Goal: Book appointment/travel/reservation

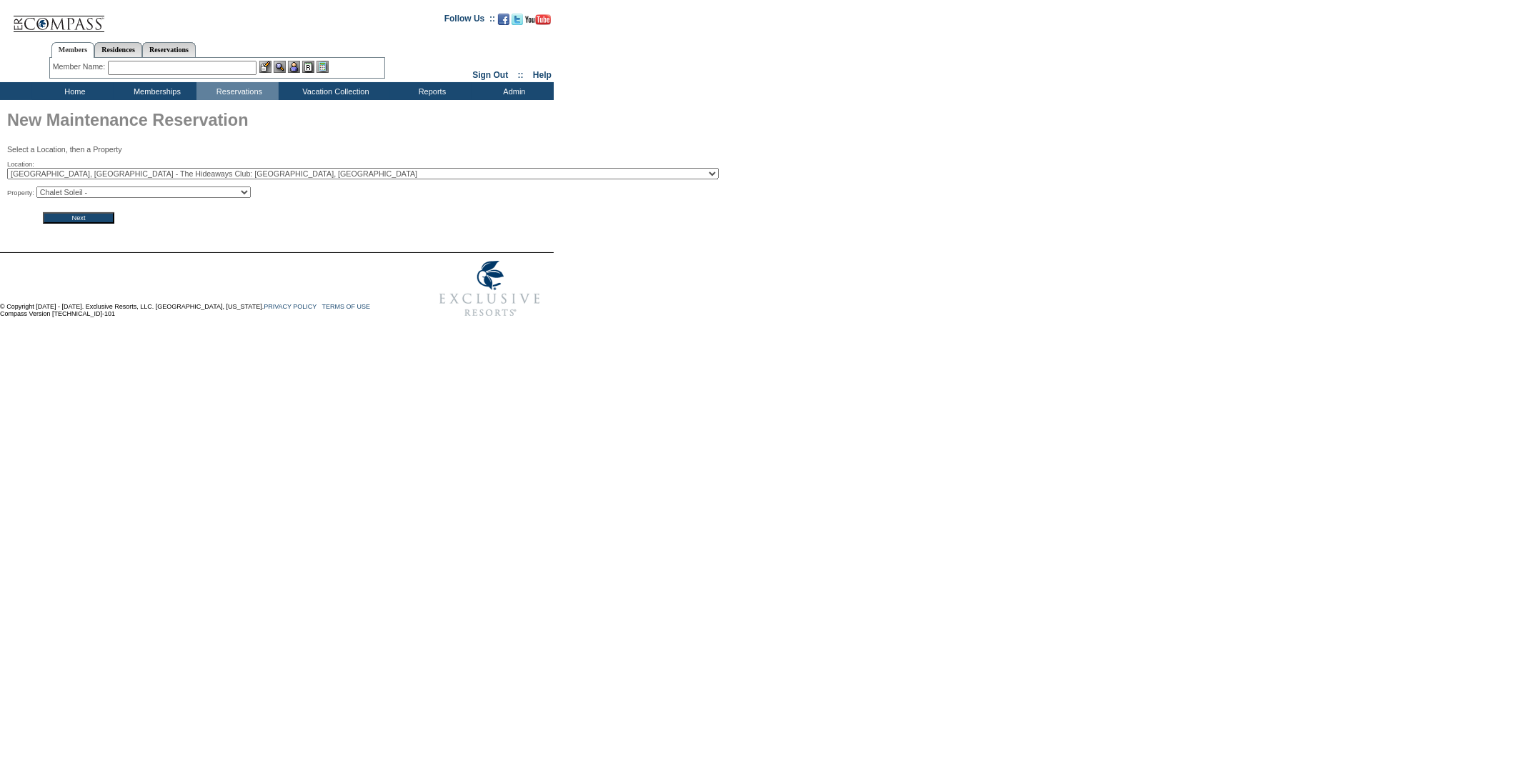
click at [84, 217] on input "Next" at bounding box center [78, 217] width 71 height 11
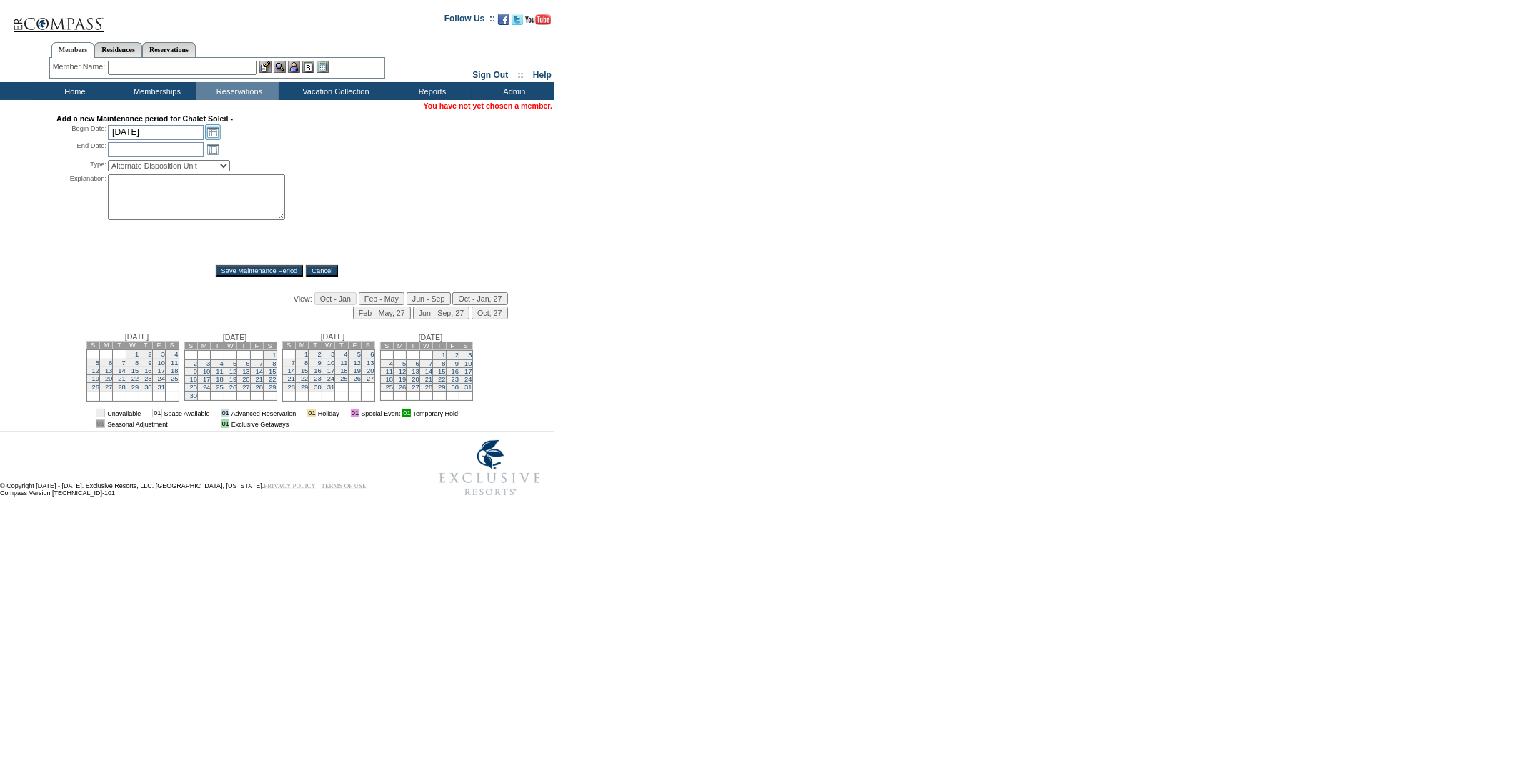
click at [213, 129] on link "Open the calendar popup." at bounding box center [213, 132] width 16 height 16
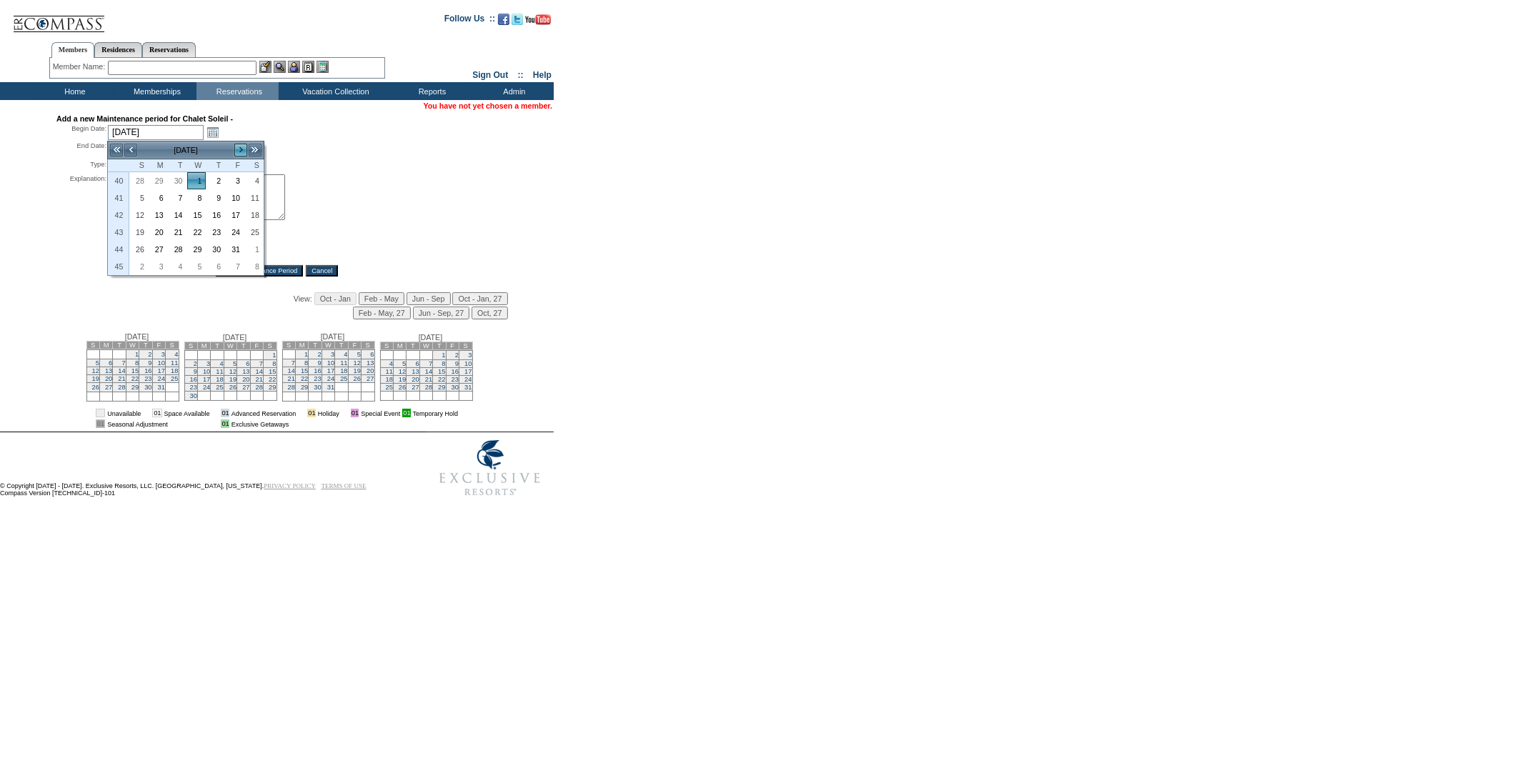
click at [237, 150] on link ">" at bounding box center [241, 150] width 14 height 14
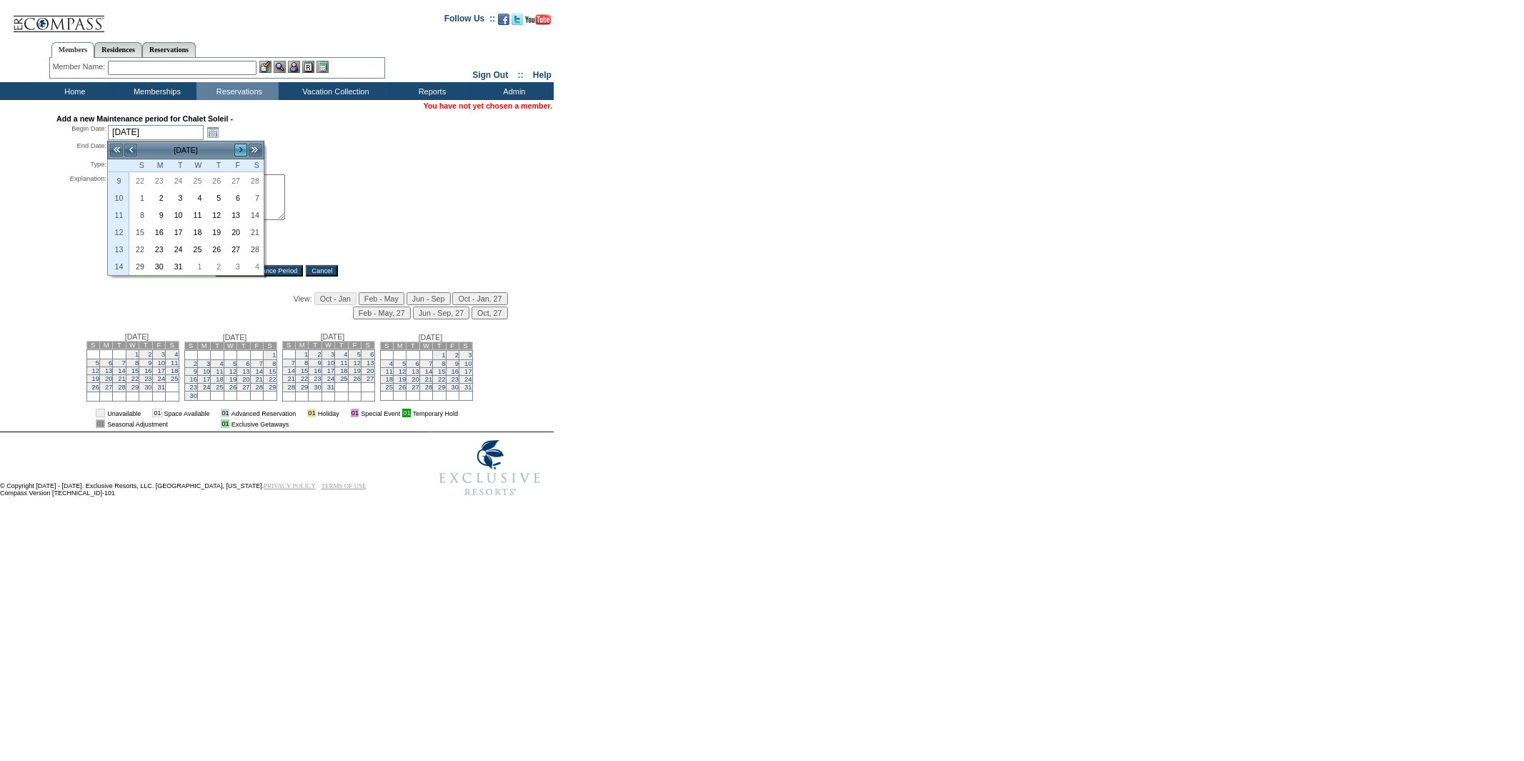
click at [238, 150] on link ">" at bounding box center [241, 150] width 14 height 14
click at [219, 199] on link "9" at bounding box center [215, 198] width 18 height 16
type input "2026-04-09"
type input "2026-04-10"
type input "4/9/2026"
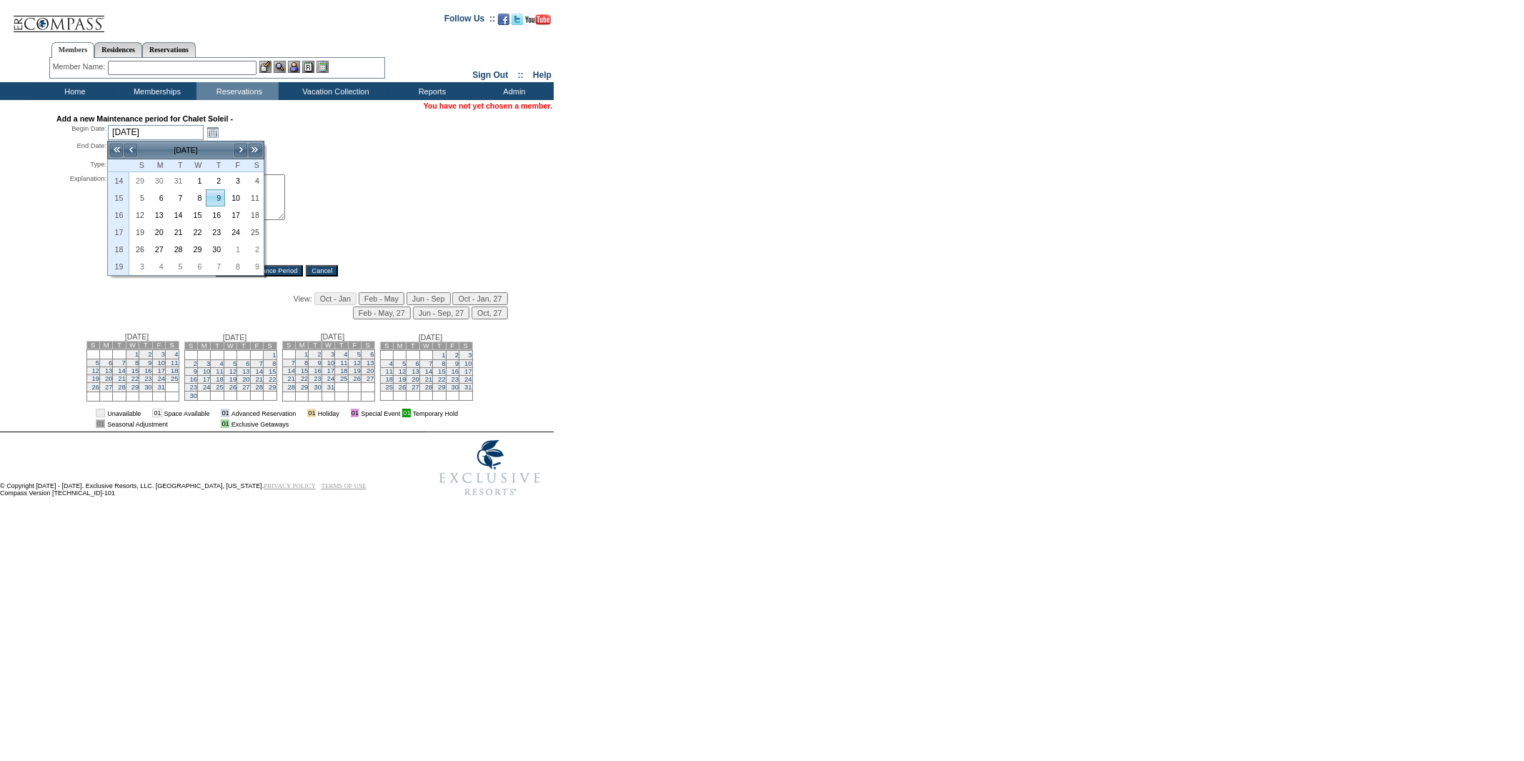
type input "4/10/2026"
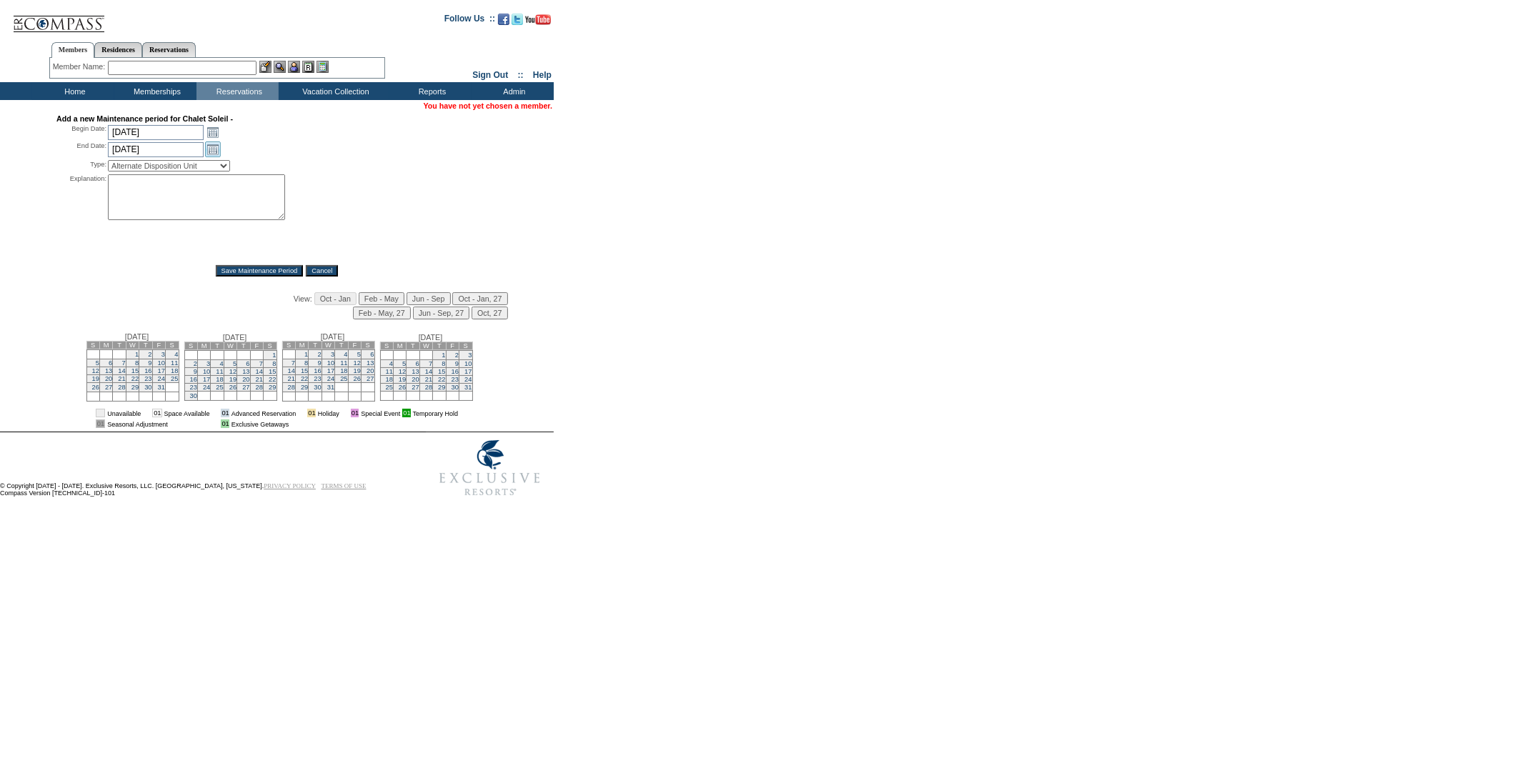
click at [209, 151] on link "Open the calendar popup." at bounding box center [213, 149] width 16 height 16
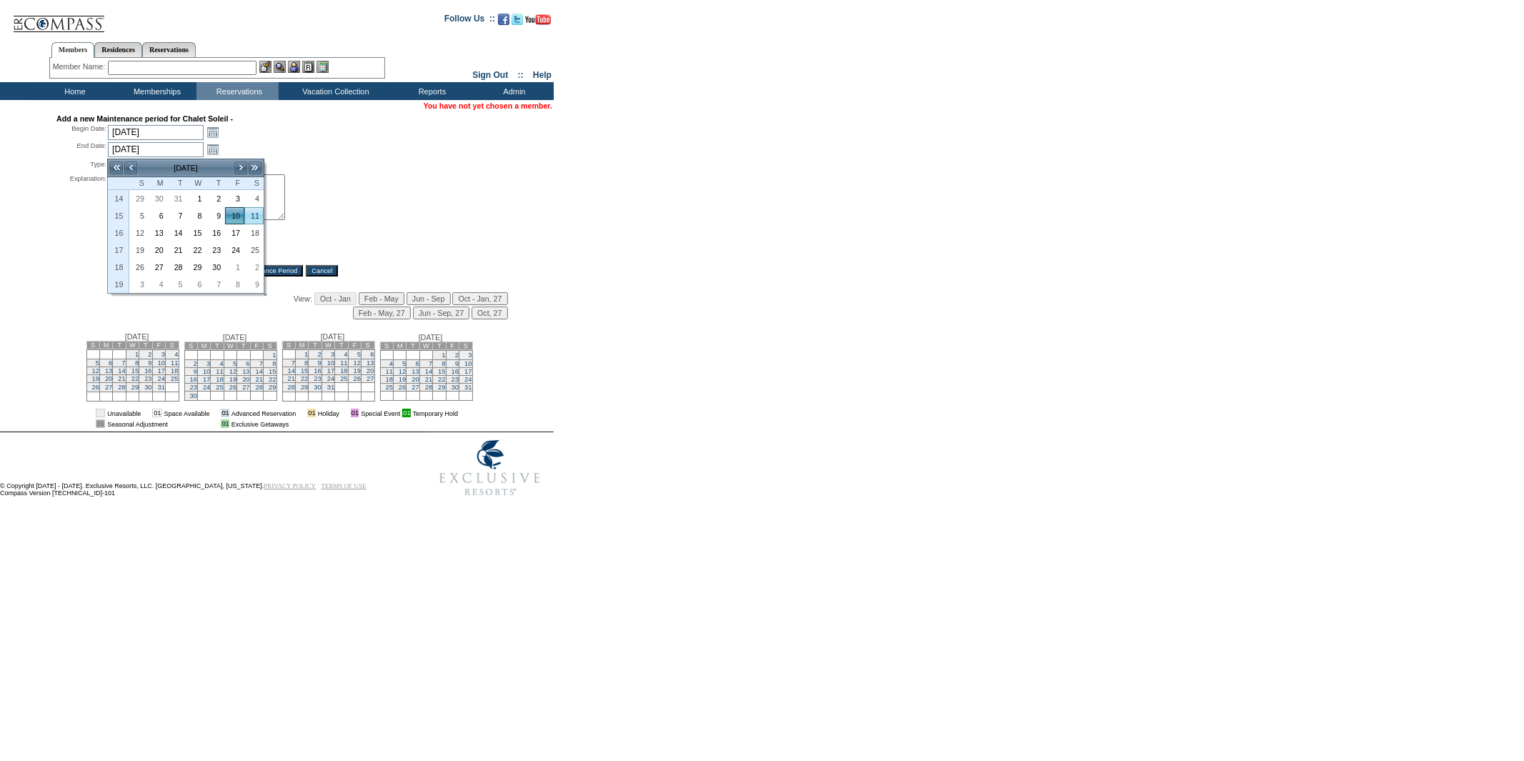
click at [253, 216] on link "11" at bounding box center [254, 216] width 18 height 16
type input "2026-04-11"
type input "4/11/2026"
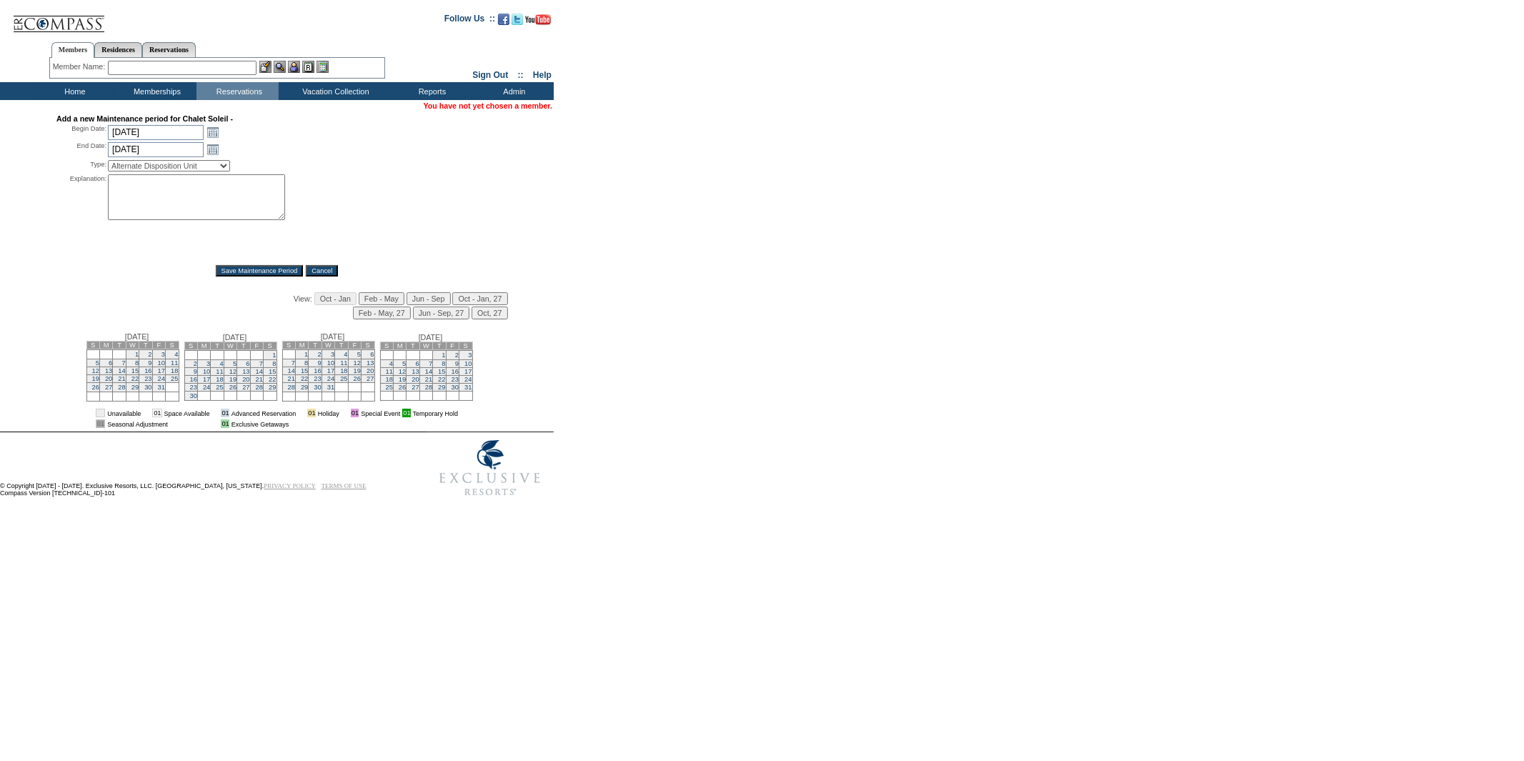
click at [201, 168] on select "Alternate Disposition Unit Business Hold Disposition Exclusive Alliance Partner…" at bounding box center [169, 165] width 122 height 11
select select "PropMaintLeaseBlackout"
click at [108, 161] on select "Alternate Disposition Unit Business Hold Disposition Exclusive Alliance Partner…" at bounding box center [169, 165] width 122 height 11
click at [138, 189] on textarea at bounding box center [196, 197] width 177 height 46
type textarea "Member booked a partial week. -JS"
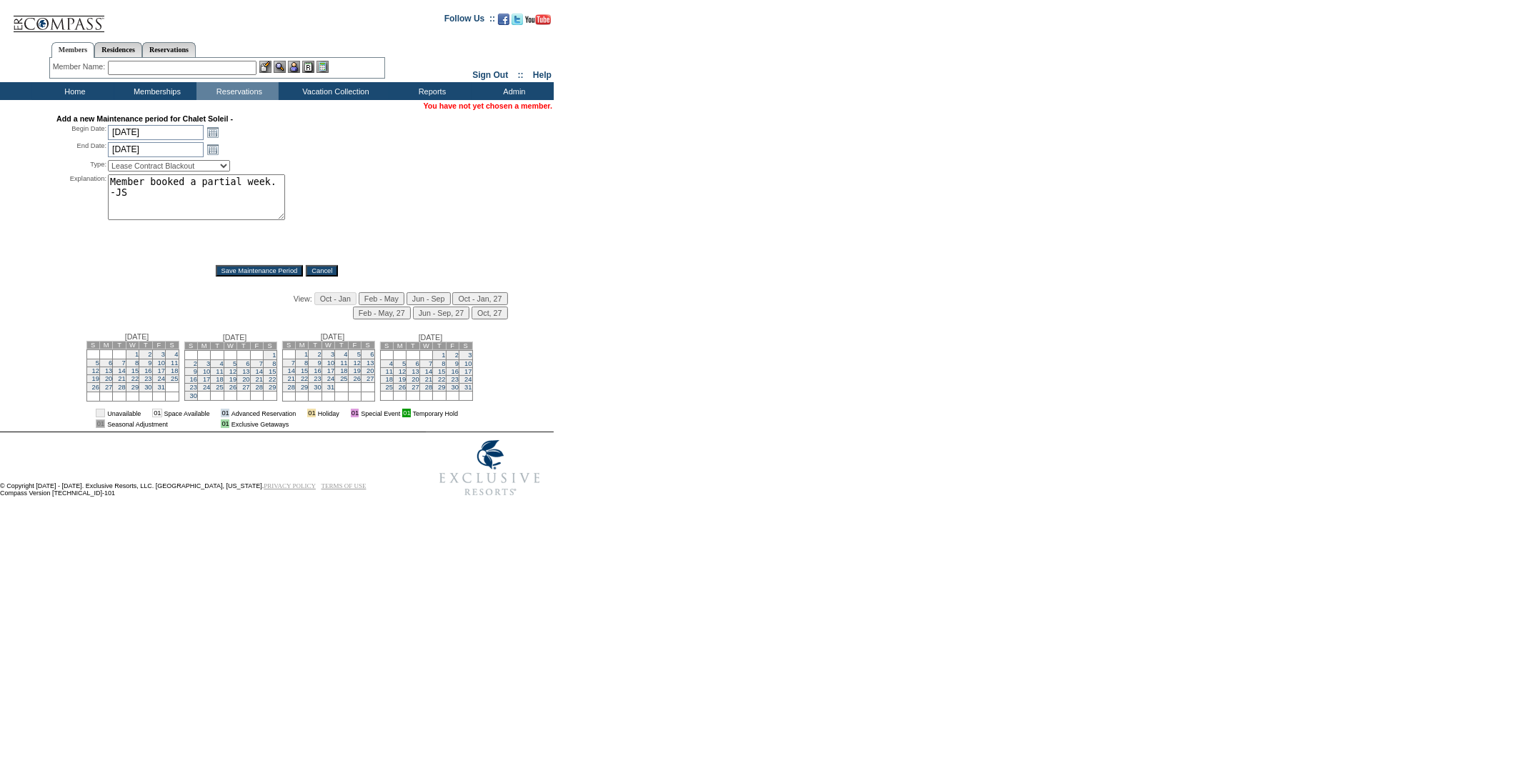
click at [247, 272] on input "Save Maintenance Period" at bounding box center [260, 270] width 88 height 11
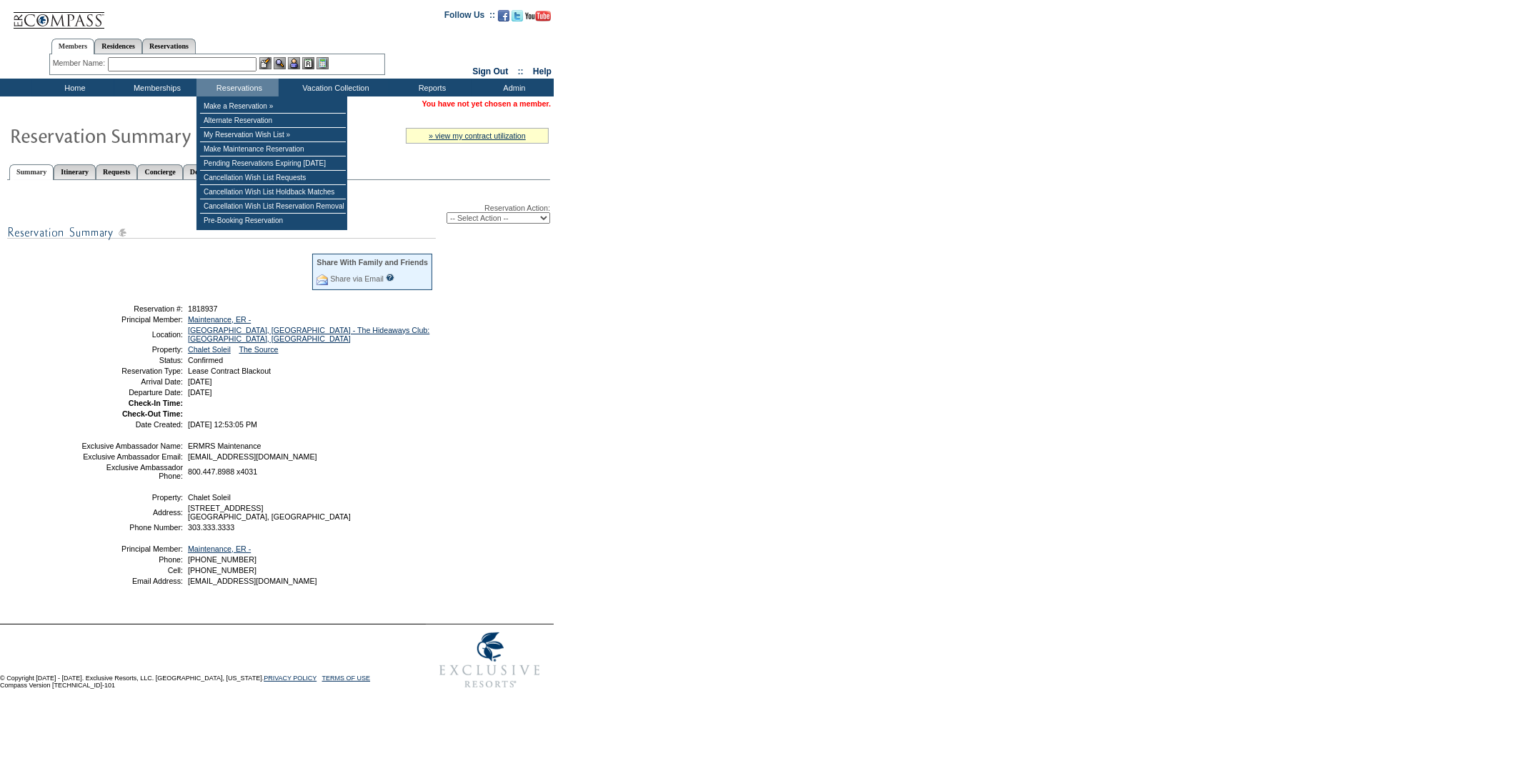
click at [175, 65] on input "text" at bounding box center [182, 64] width 149 height 14
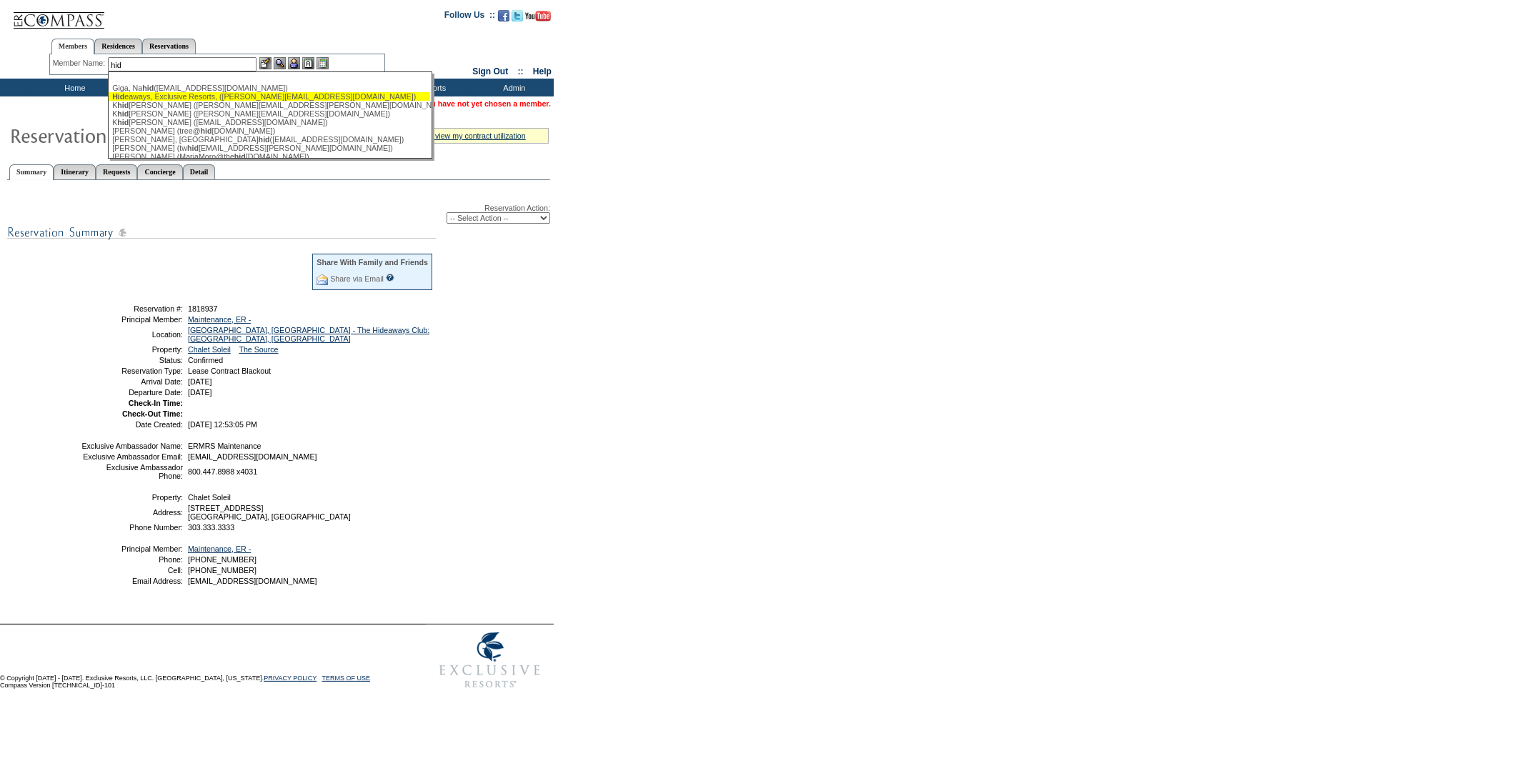
click at [161, 97] on div "Hid eaways, Exclusive Resorts, ([PERSON_NAME][EMAIL_ADDRESS][DOMAIN_NAME])" at bounding box center [269, 96] width 314 height 9
type input "Hideaways, Exclusive Resorts, ([PERSON_NAME][EMAIL_ADDRESS][DOMAIN_NAME])"
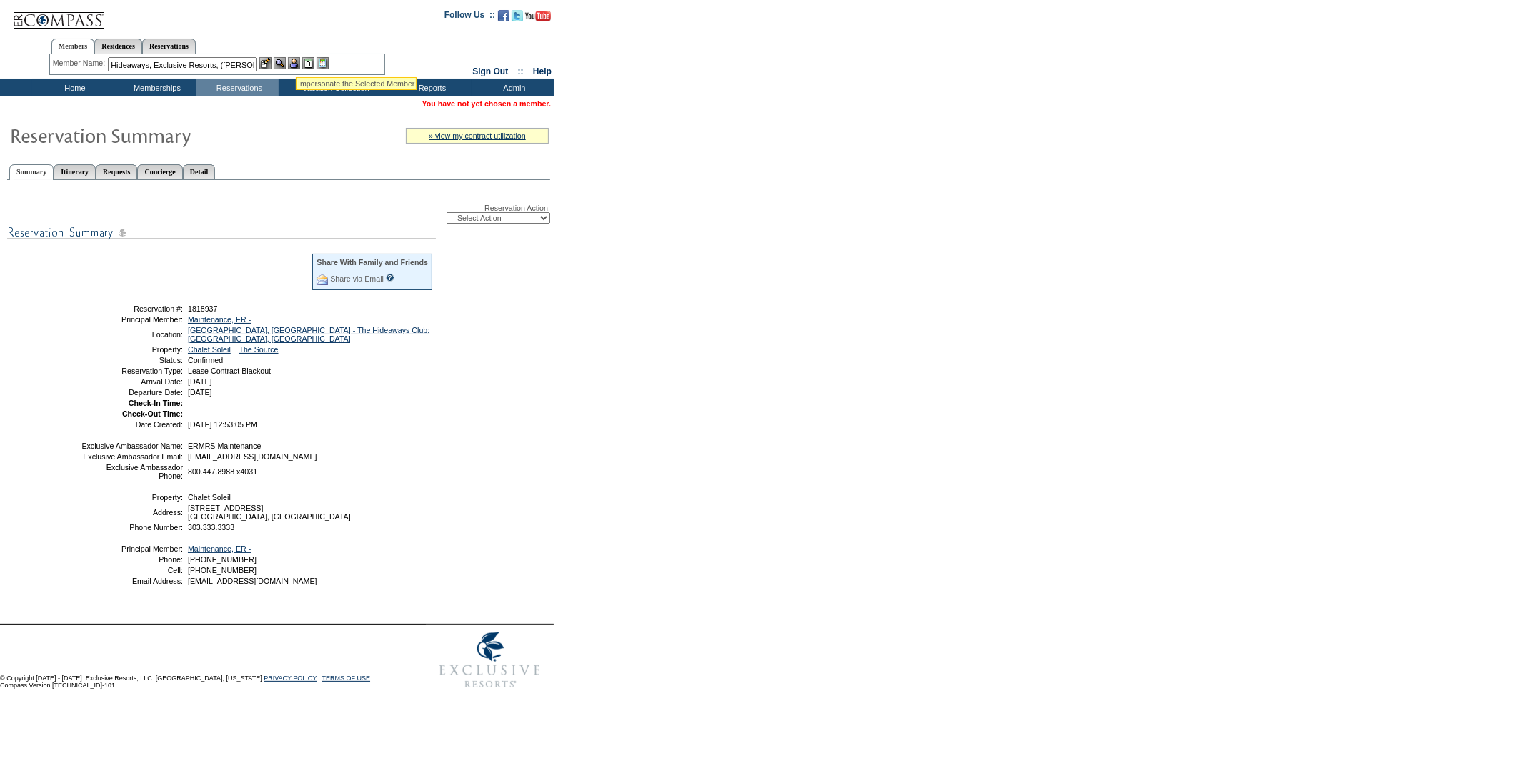
click at [296, 59] on img at bounding box center [294, 63] width 12 height 12
click at [319, 109] on td "Residence Collection" at bounding box center [338, 106] width 112 height 14
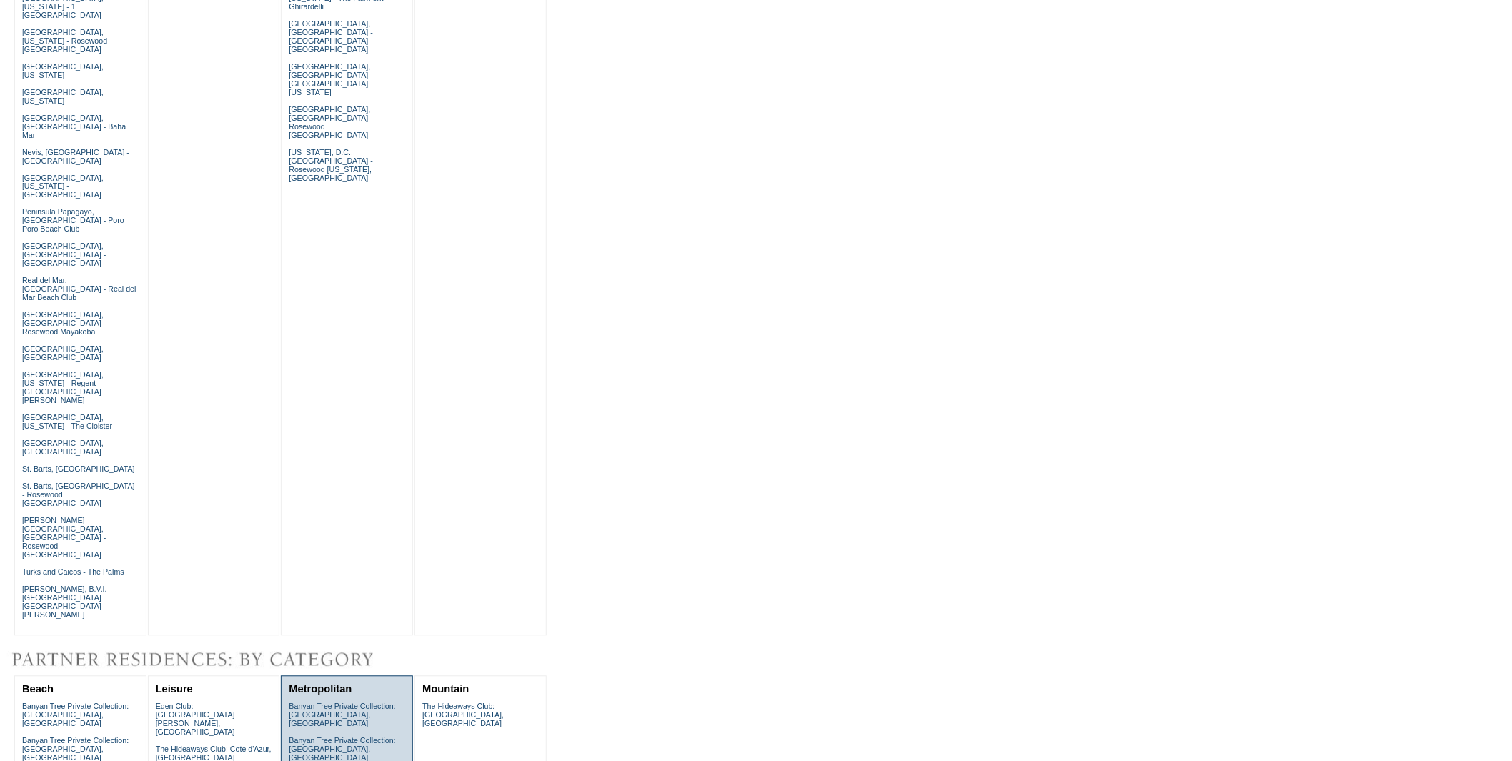
scroll to position [952, 0]
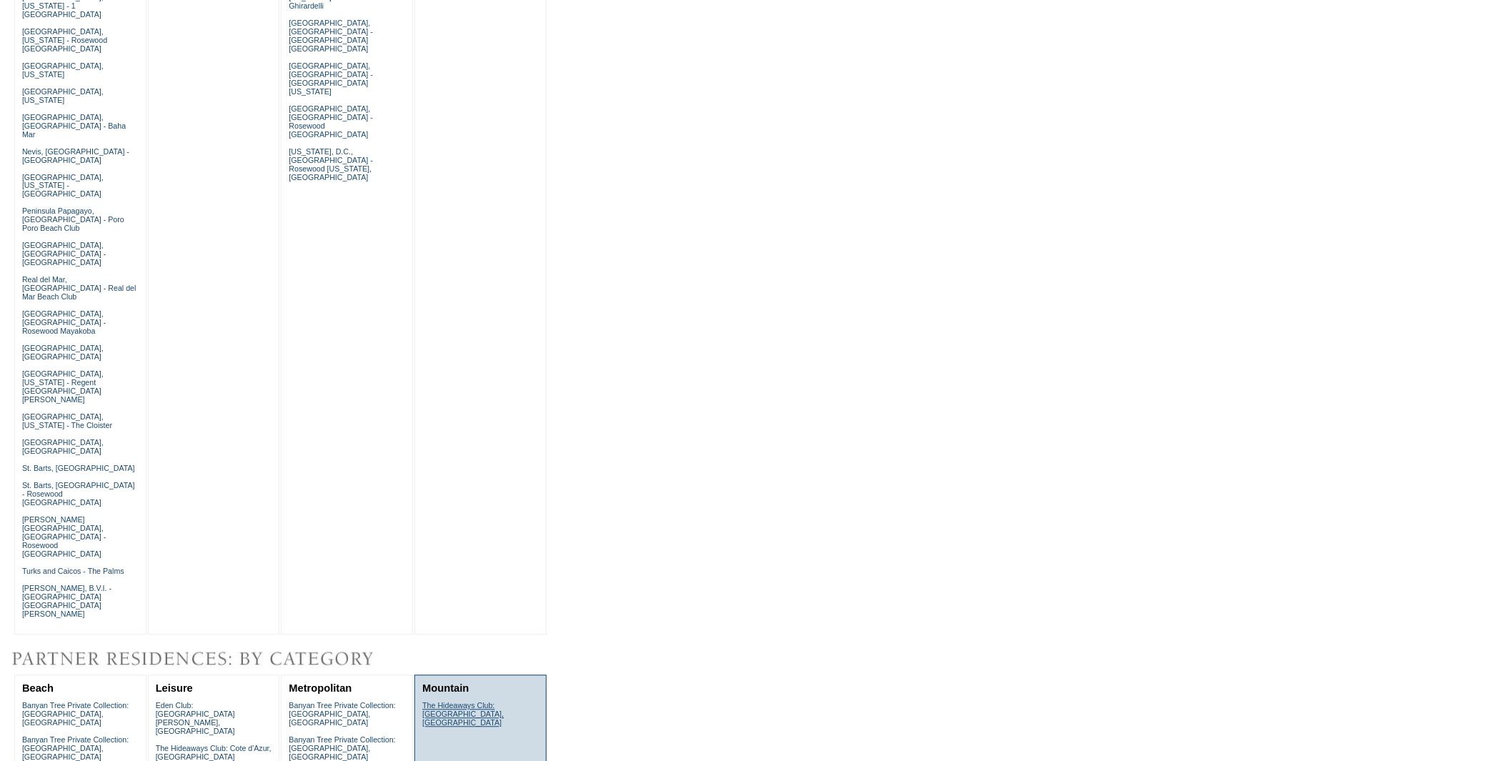
click at [459, 702] on link "The Hideaways Club: Chamonix, France" at bounding box center [462, 715] width 81 height 26
